Goal: Transaction & Acquisition: Purchase product/service

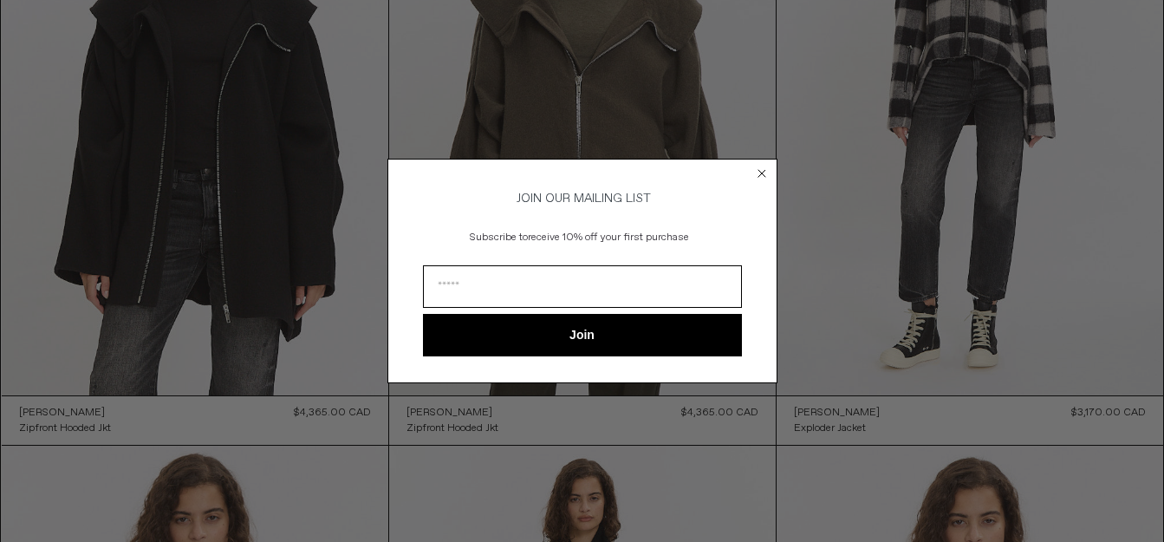
scroll to position [5215, 0]
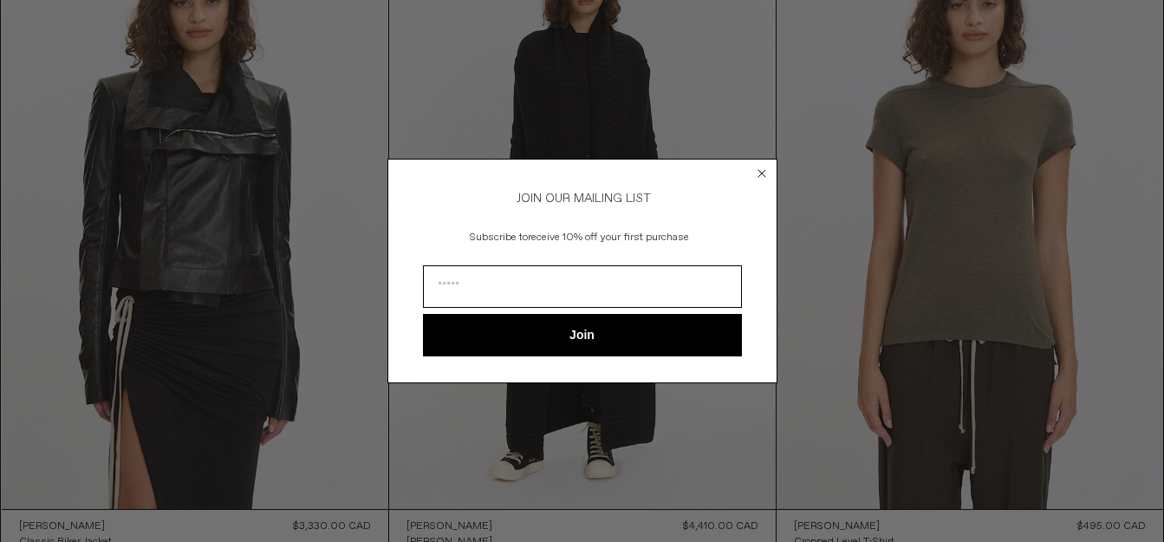
click at [757, 167] on circle "Close dialog" at bounding box center [761, 174] width 16 height 16
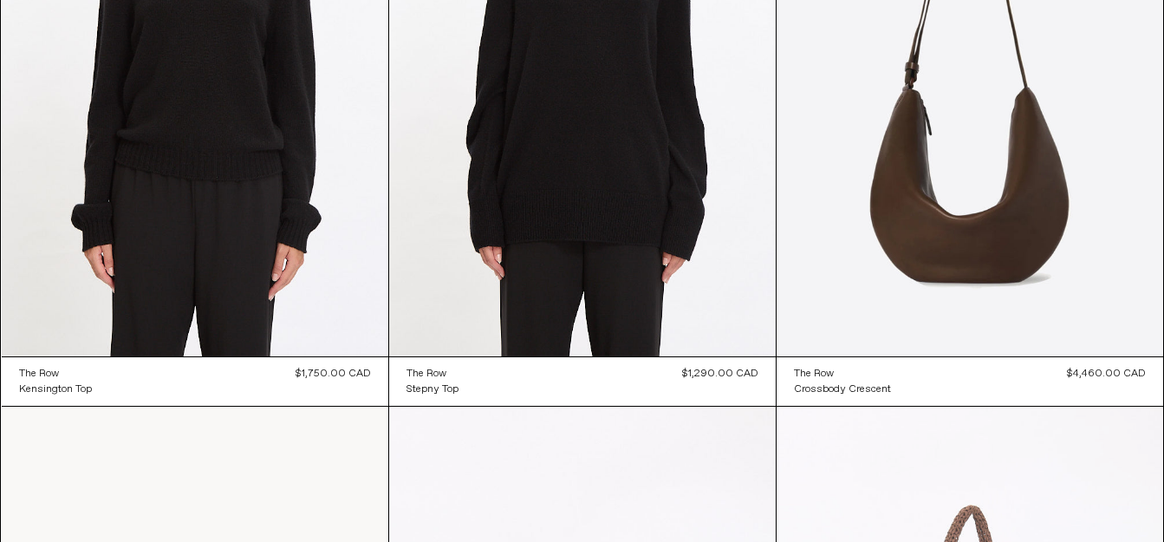
scroll to position [9733, 0]
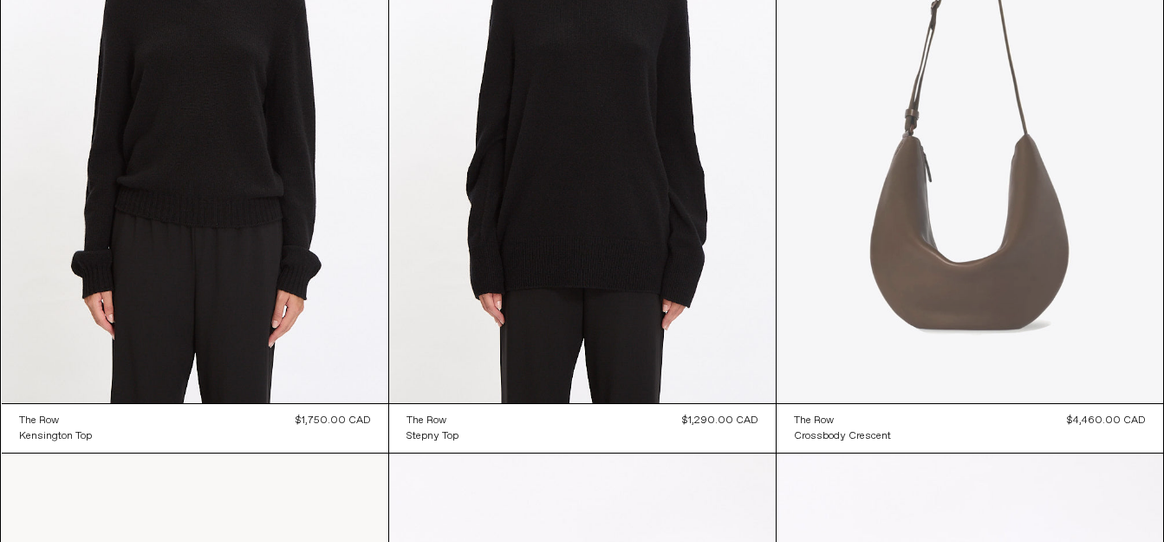
click at [994, 310] on at bounding box center [970, 113] width 387 height 580
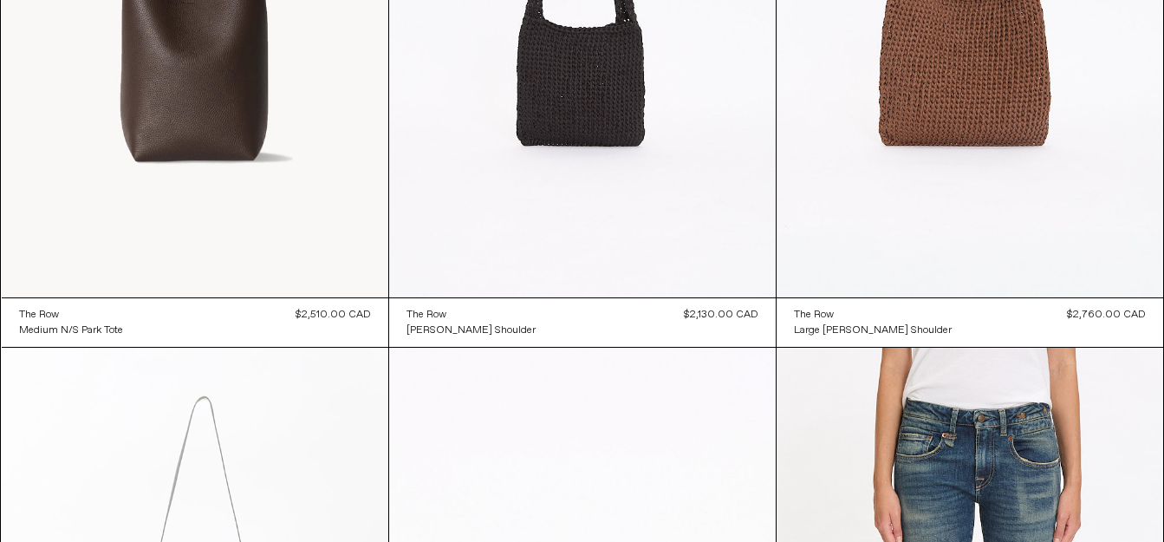
scroll to position [10427, 0]
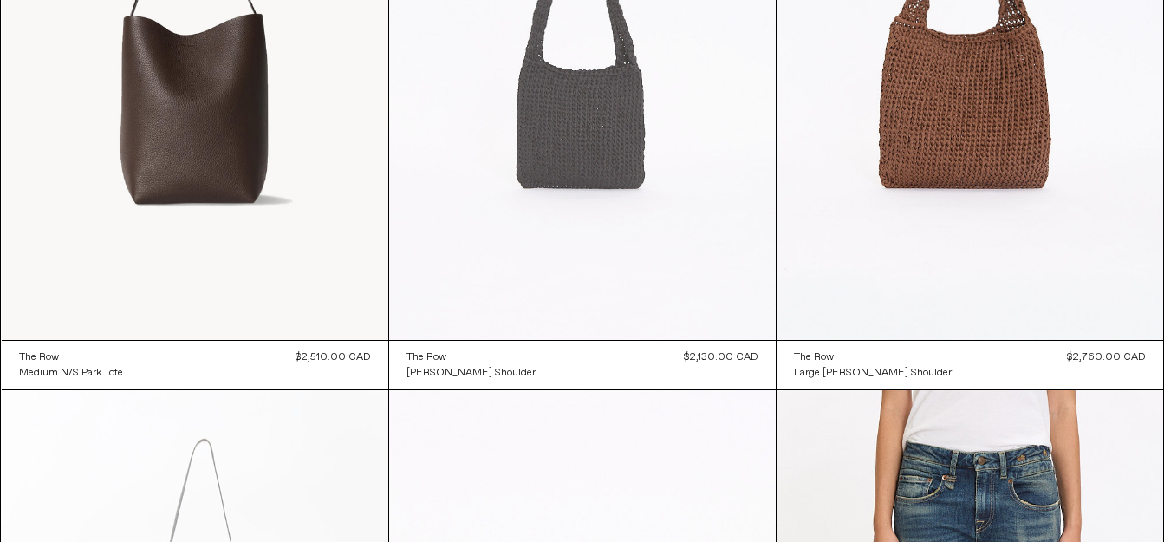
click at [591, 207] on at bounding box center [582, 50] width 387 height 580
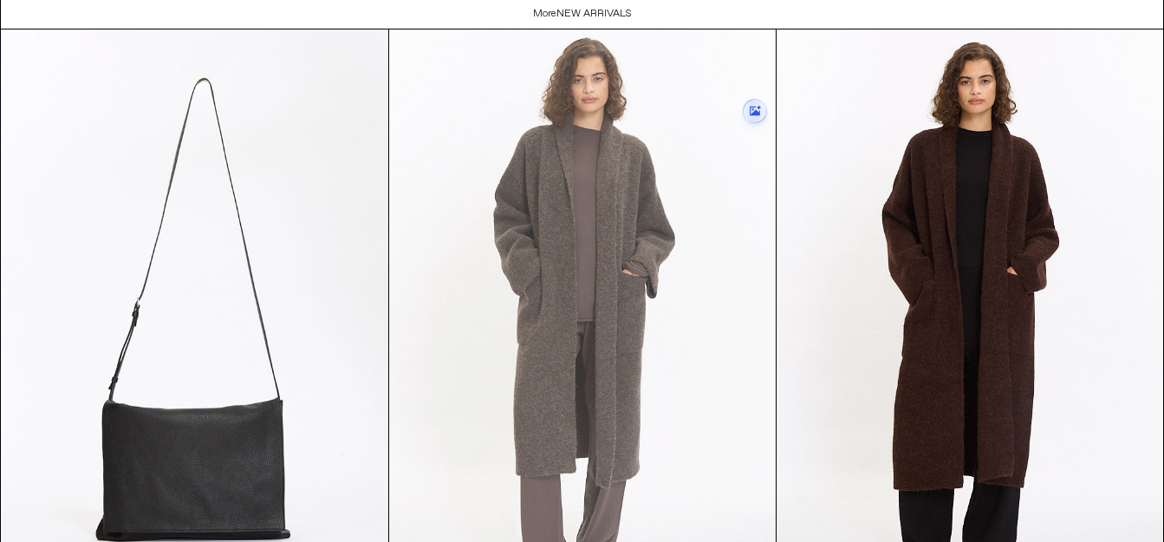
scroll to position [3227, 0]
